Goal: Task Accomplishment & Management: Manage account settings

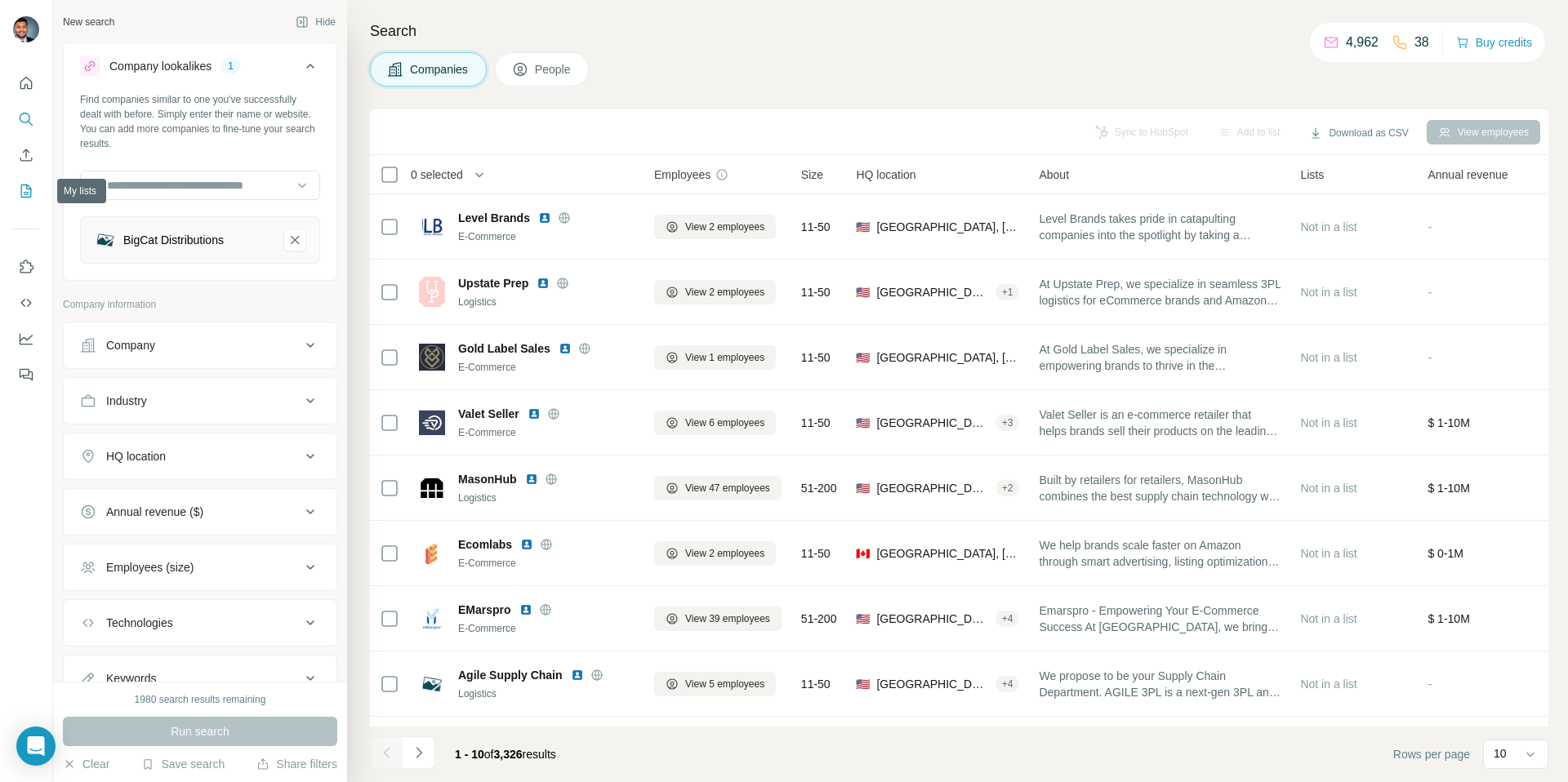
click at [33, 183] on icon "My lists" at bounding box center [26, 191] width 16 height 16
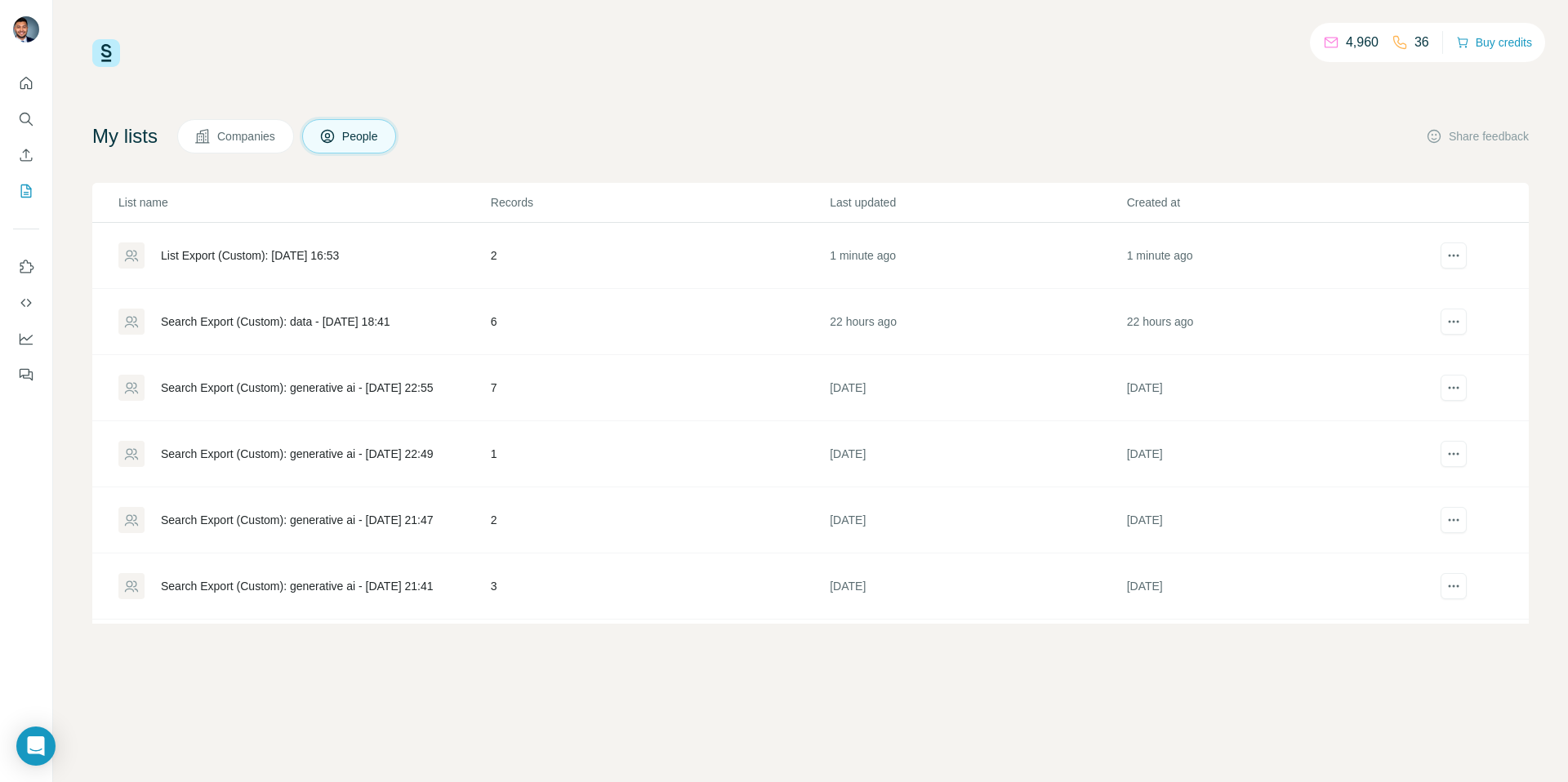
click at [275, 245] on div "List Export (Custom): [DATE] 16:53" at bounding box center [304, 256] width 371 height 27
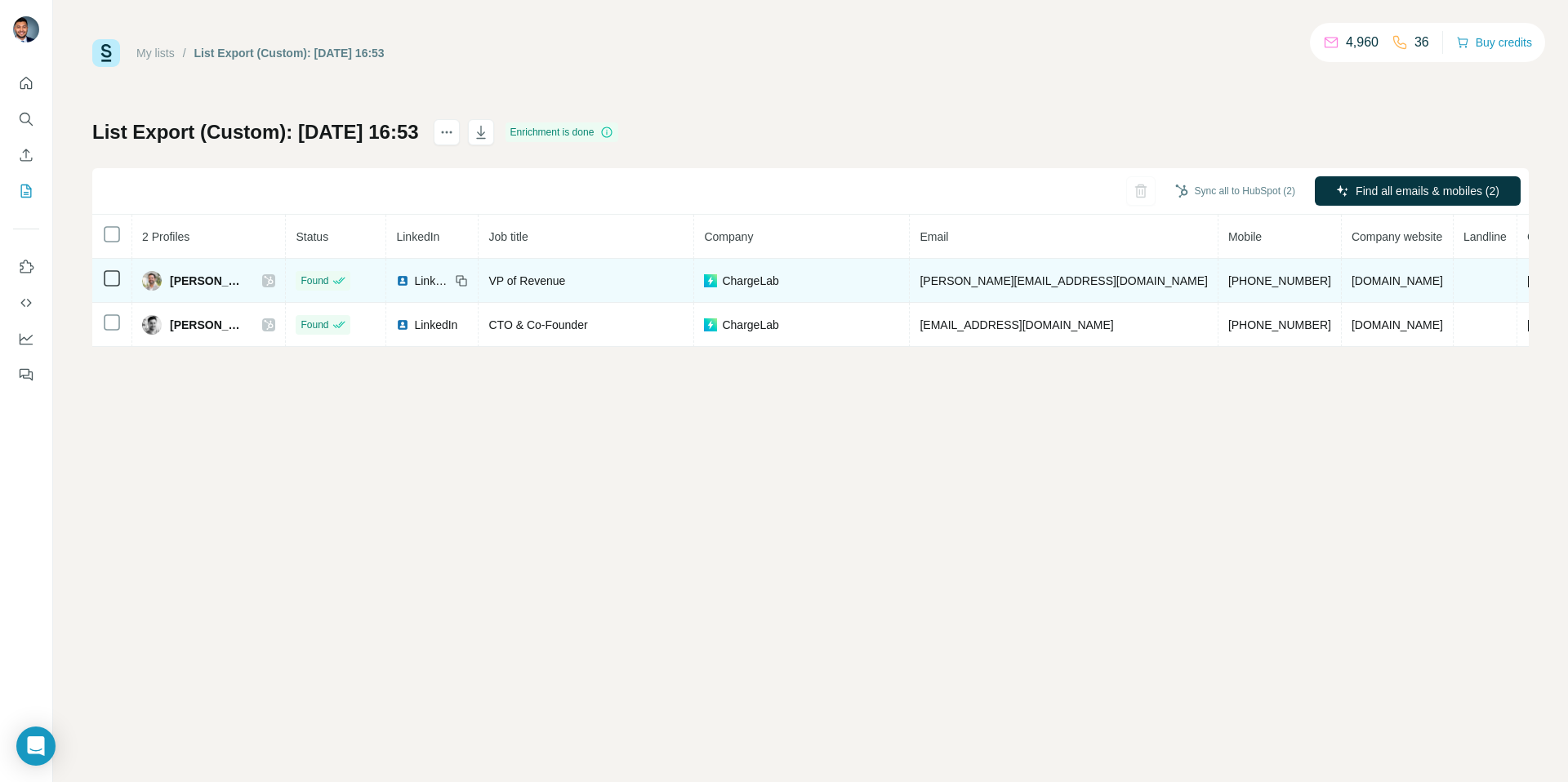
click at [275, 277] on div "[PERSON_NAME]" at bounding box center [208, 281] width 133 height 19
click at [274, 279] on icon at bounding box center [268, 281] width 10 height 13
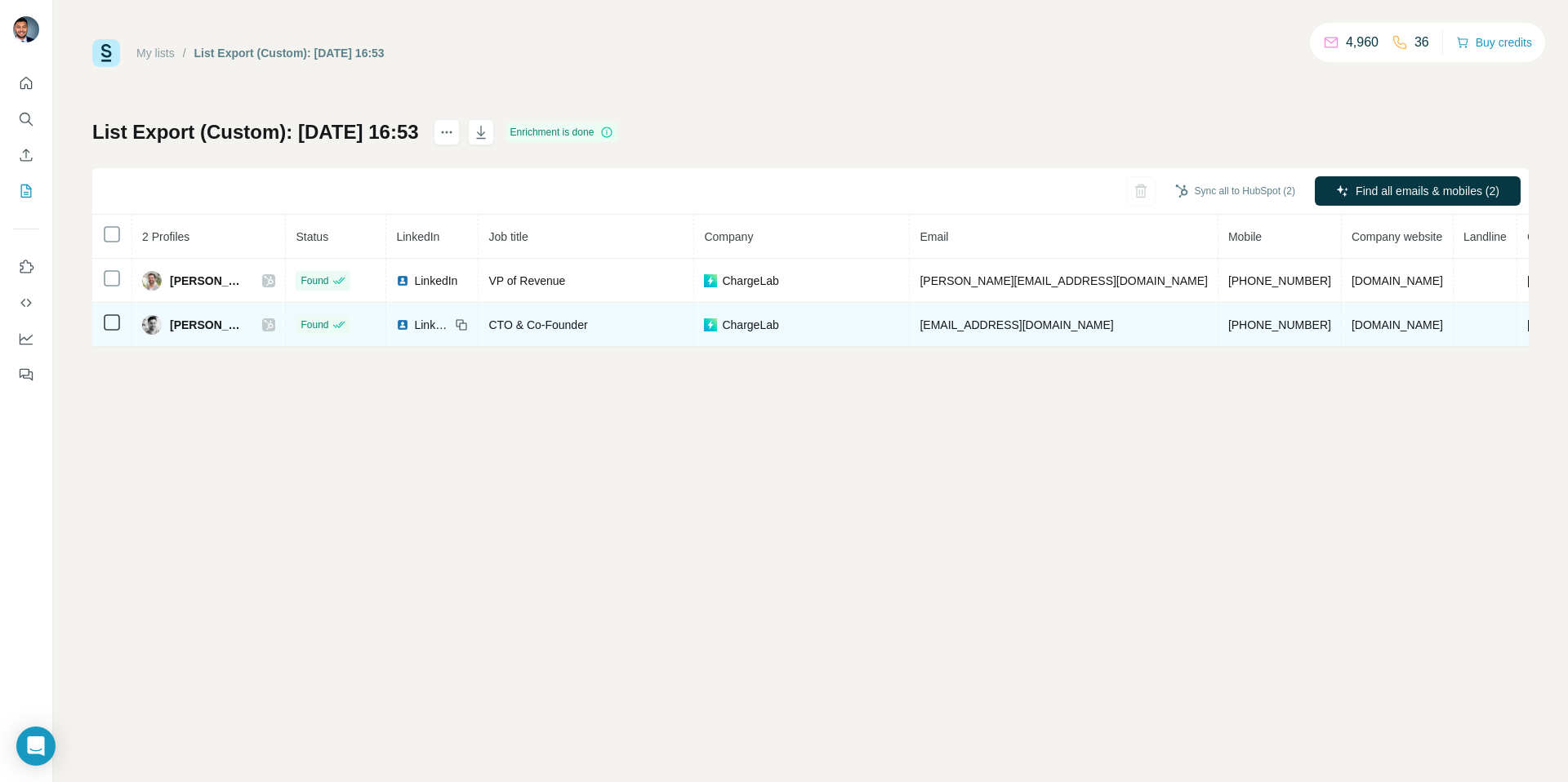
click at [274, 326] on icon at bounding box center [269, 325] width 9 height 10
